Goal: Register for event/course

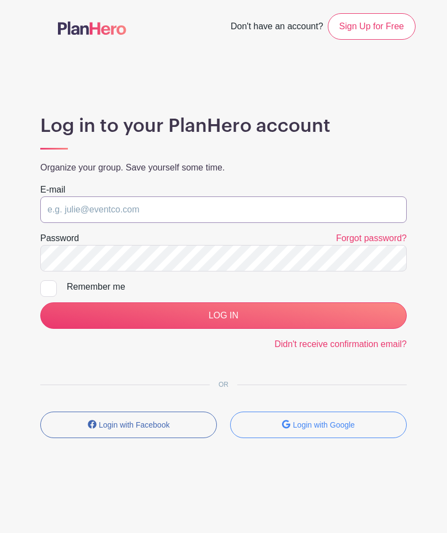
type input "[EMAIL_ADDRESS][DOMAIN_NAME]"
click at [224, 315] on input "LOG IN" at bounding box center [223, 316] width 367 height 27
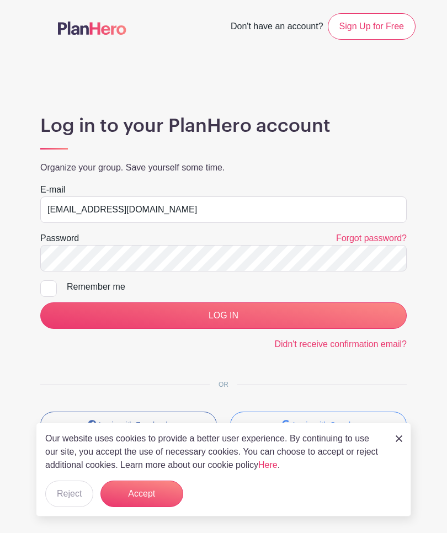
click at [290, 309] on input "LOG IN" at bounding box center [223, 316] width 367 height 27
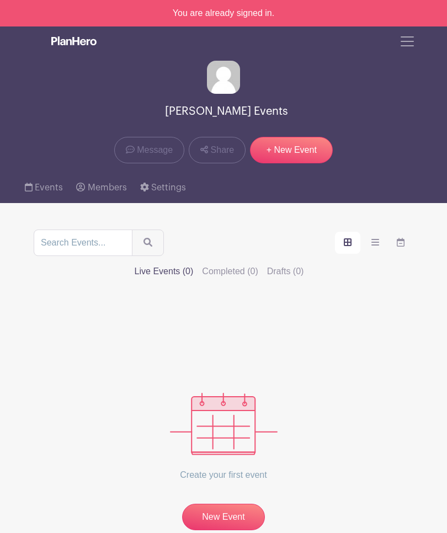
click at [412, 49] on span "Toggle navigation" at bounding box center [407, 41] width 17 height 17
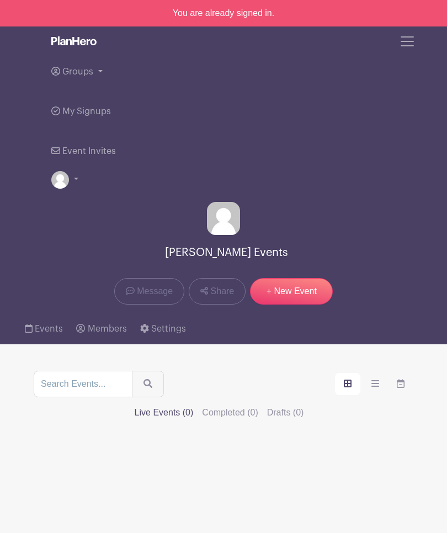
click at [95, 74] on link "Groups" at bounding box center [223, 72] width 345 height 40
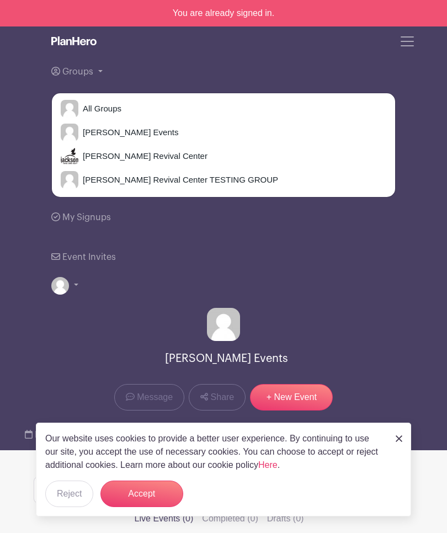
click at [155, 156] on span "Jackson Revival Center" at bounding box center [142, 156] width 129 height 13
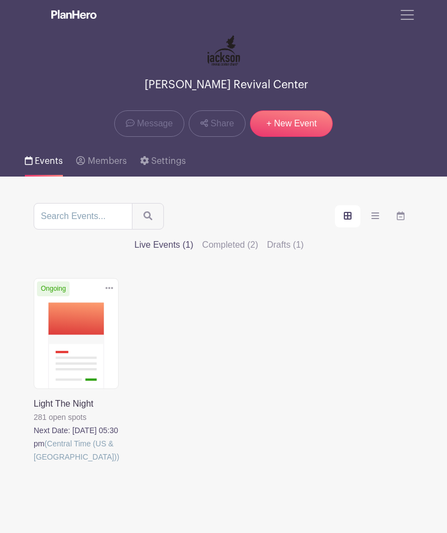
click at [34, 464] on link at bounding box center [34, 464] width 0 height 0
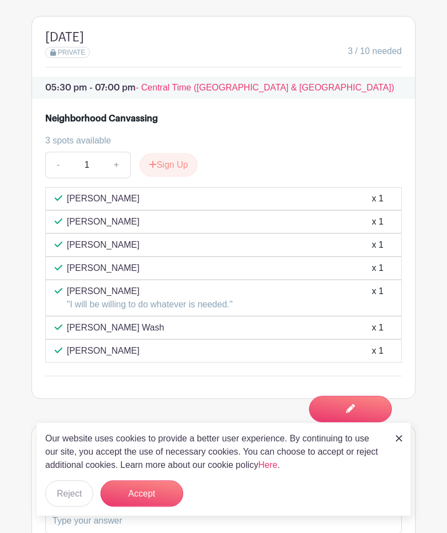
scroll to position [1098, 0]
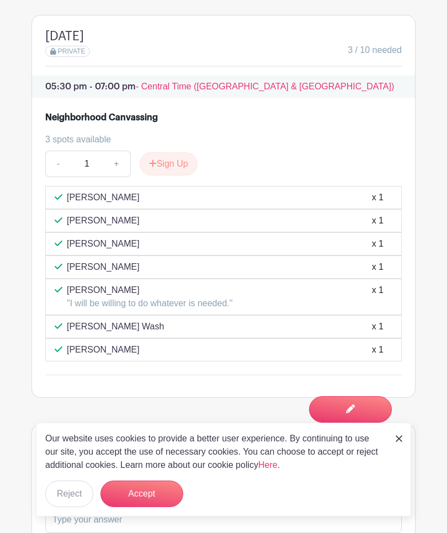
click at [136, 507] on button "Accept" at bounding box center [141, 494] width 83 height 27
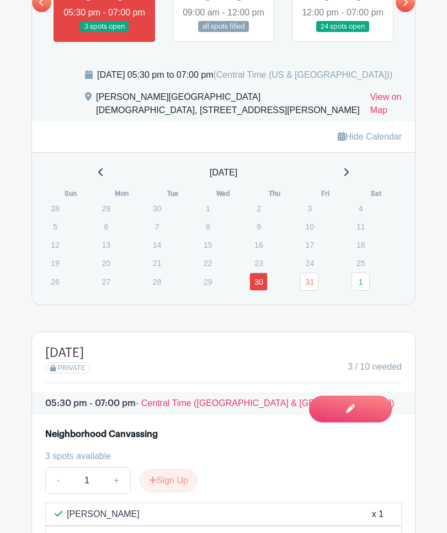
scroll to position [781, 0]
click at [362, 291] on link "1" at bounding box center [361, 282] width 18 height 18
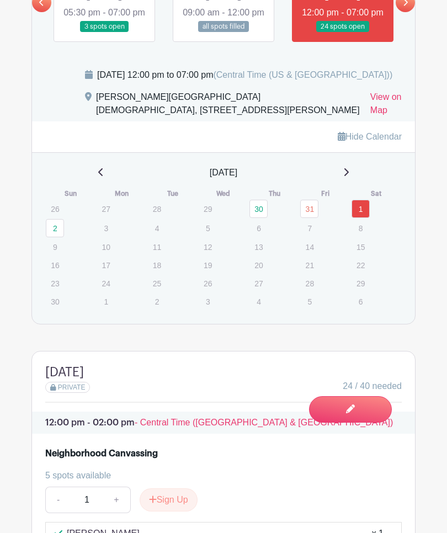
click at [410, 12] on link at bounding box center [405, 2] width 19 height 19
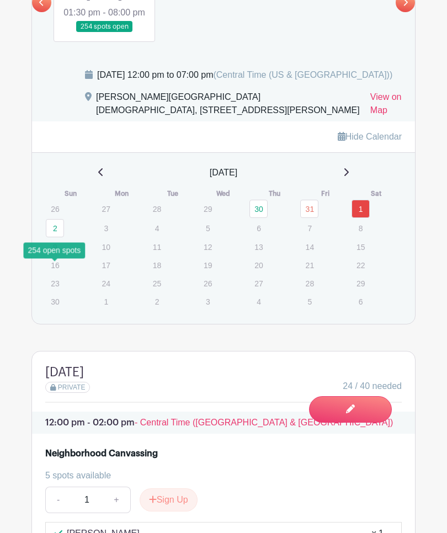
click at [57, 237] on link "2" at bounding box center [55, 228] width 18 height 18
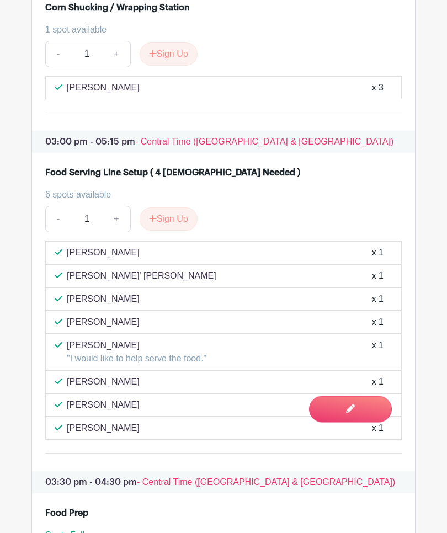
scroll to position [2043, 0]
click at [53, 265] on div "Ladonna Miller x 1" at bounding box center [223, 253] width 357 height 23
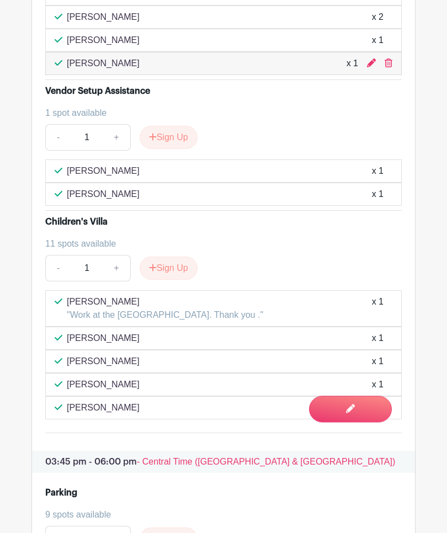
scroll to position [3185, 0]
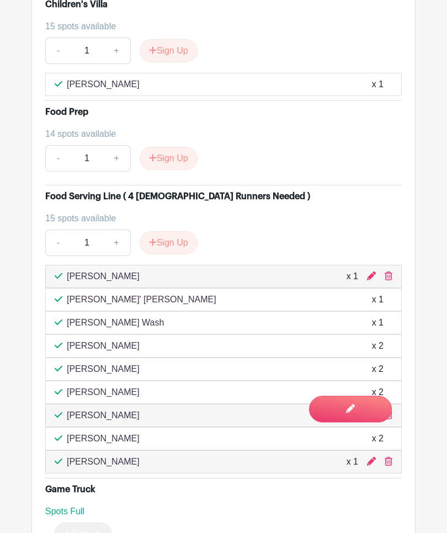
scroll to position [6574, 0]
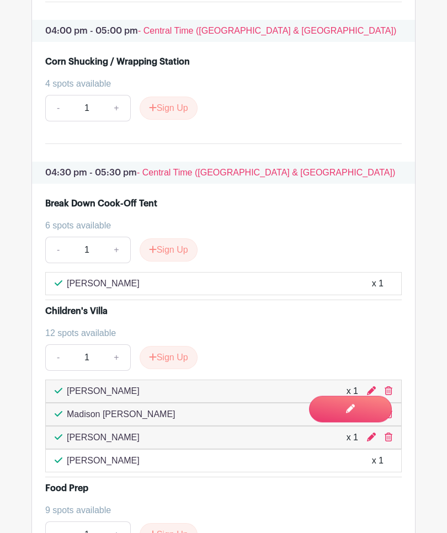
scroll to position [4514, 0]
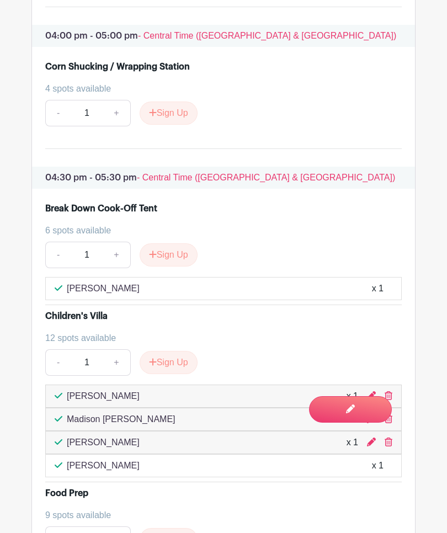
click at [441, 529] on main "Groups All Groups Dionne's Events Jackson Revival Center Jackson Revival Center…" at bounding box center [223, 132] width 447 height 9293
